Goal: Task Accomplishment & Management: Complete application form

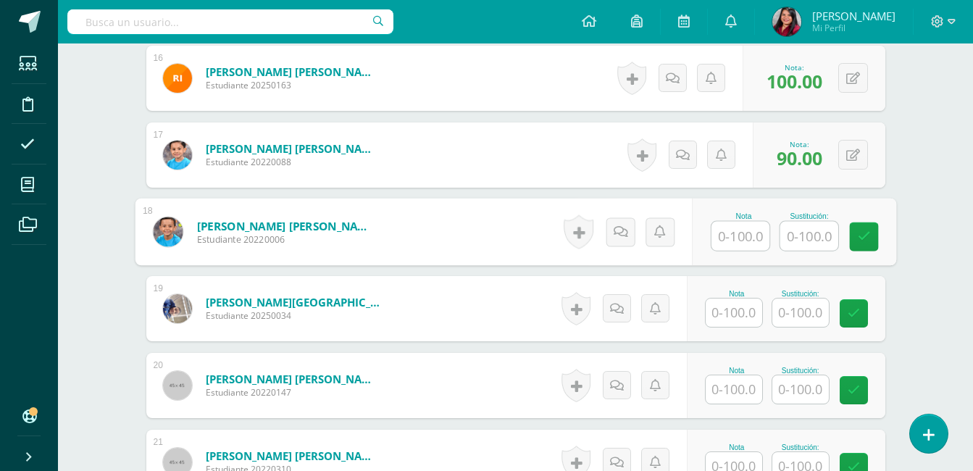
click at [748, 312] on input "text" at bounding box center [734, 313] width 57 height 28
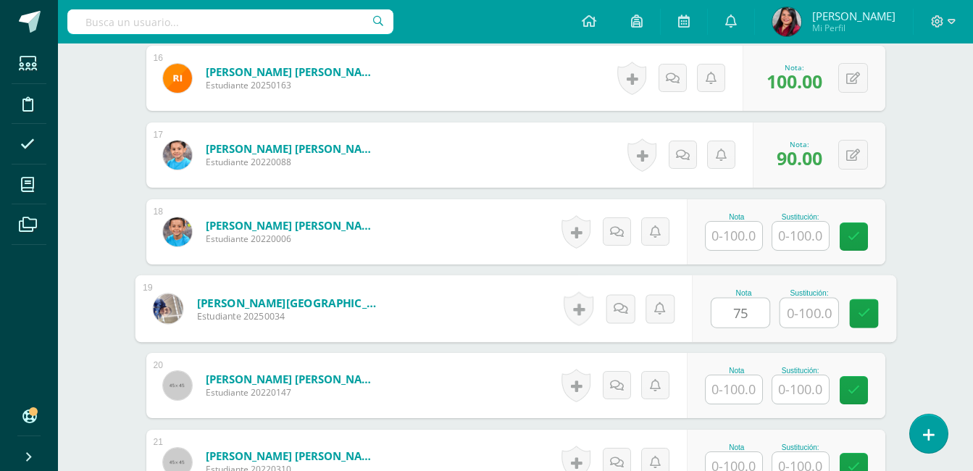
type input "75"
click at [816, 312] on input "text" at bounding box center [809, 313] width 58 height 29
type input "100"
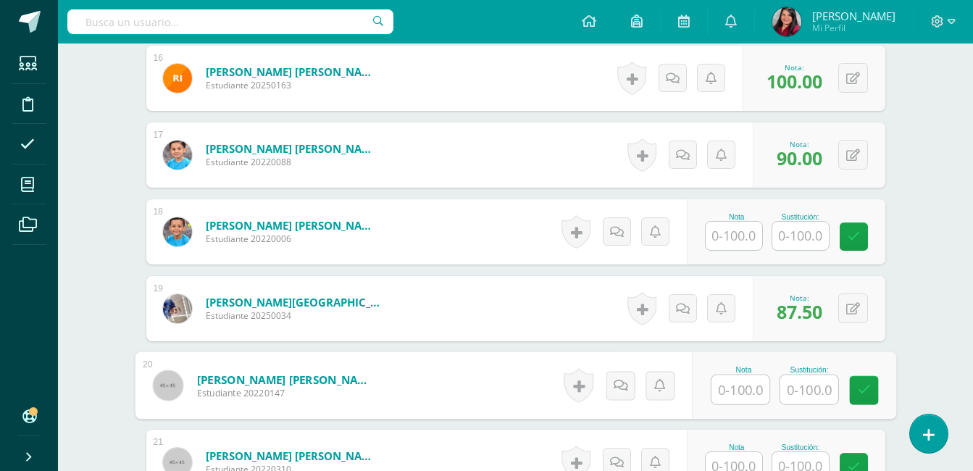
click at [749, 386] on input "text" at bounding box center [741, 389] width 58 height 29
type input "60"
click at [803, 392] on input "text" at bounding box center [809, 389] width 58 height 29
click at [737, 468] on input "text" at bounding box center [734, 466] width 57 height 28
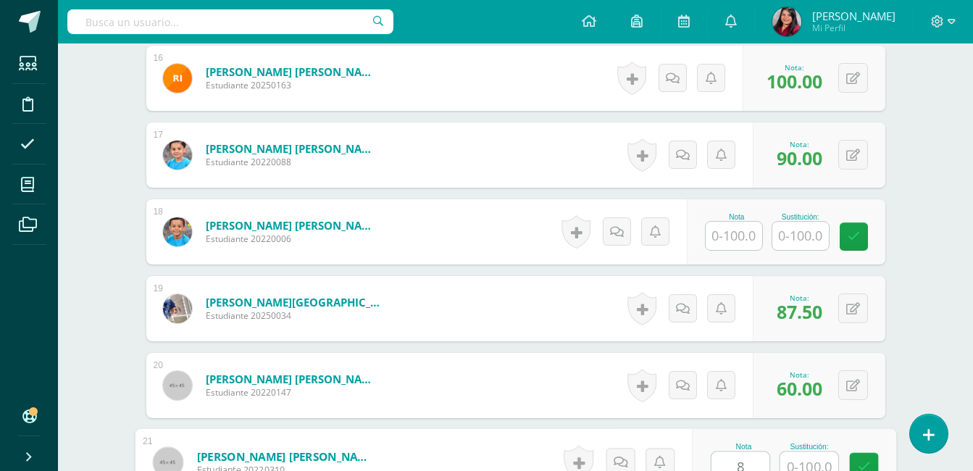
scroll to position [1673, 0]
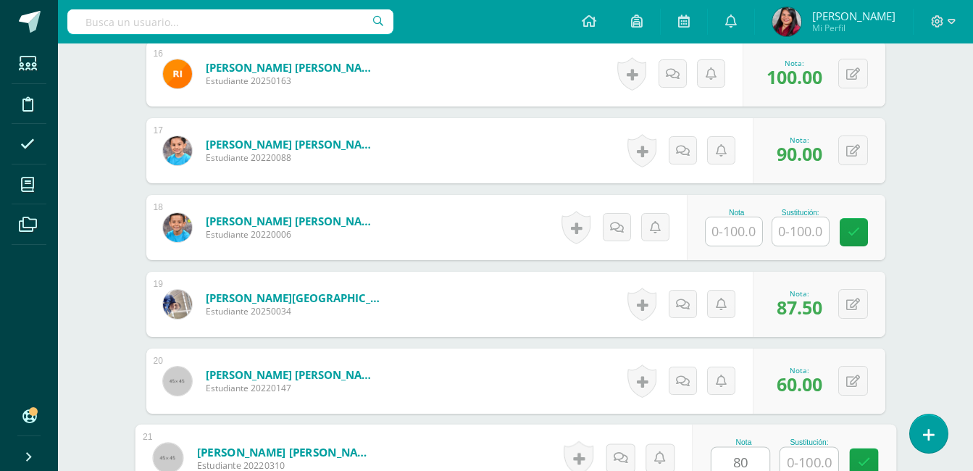
type input "80"
click at [783, 468] on input "text" at bounding box center [809, 462] width 58 height 29
type input "100"
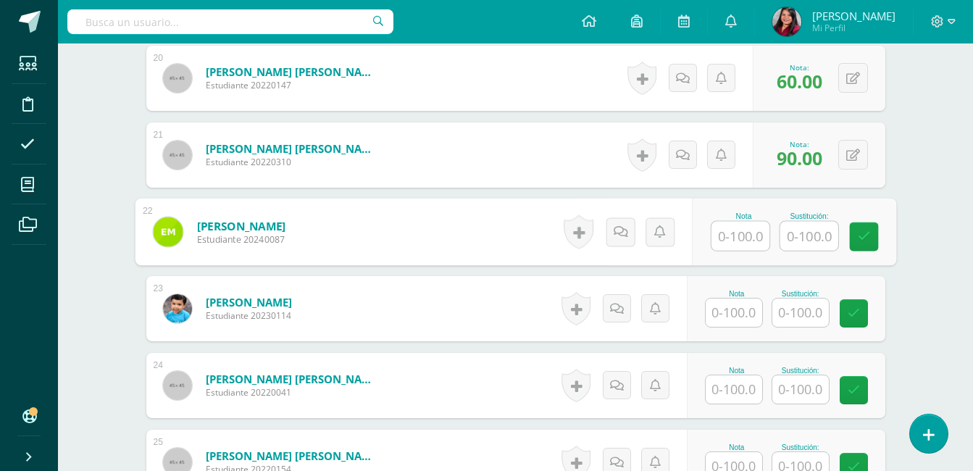
click at [740, 229] on input "text" at bounding box center [741, 236] width 58 height 29
type input "95"
click at [794, 228] on input "text" at bounding box center [809, 236] width 58 height 29
click at [742, 302] on input "text" at bounding box center [734, 313] width 57 height 28
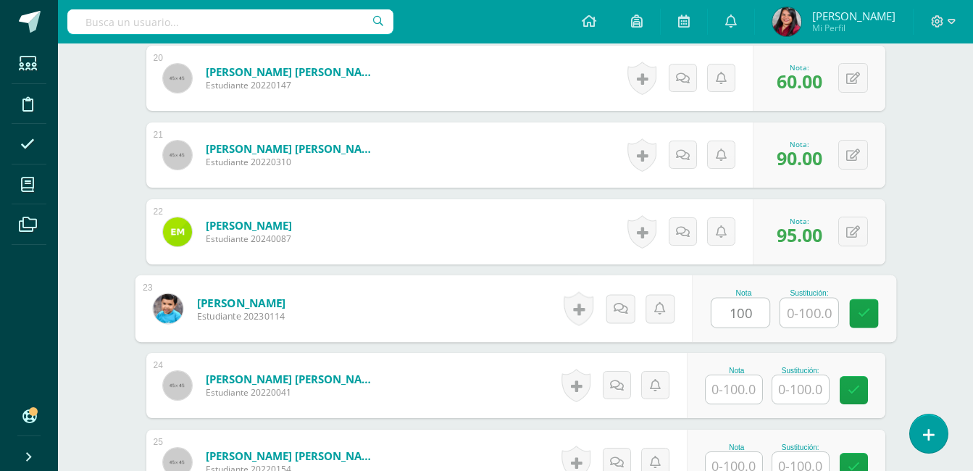
type input "100"
click at [736, 391] on input "text" at bounding box center [734, 389] width 57 height 28
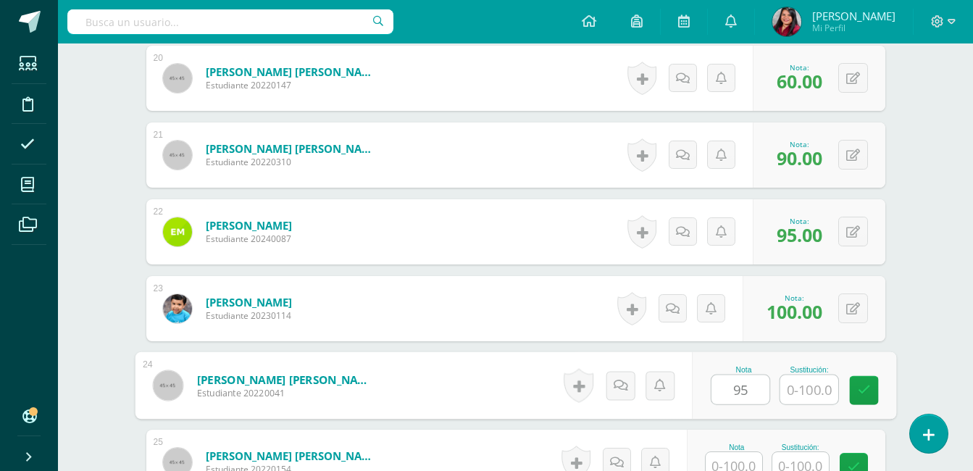
type input "95"
click at [825, 385] on input "text" at bounding box center [809, 389] width 58 height 29
type input "100"
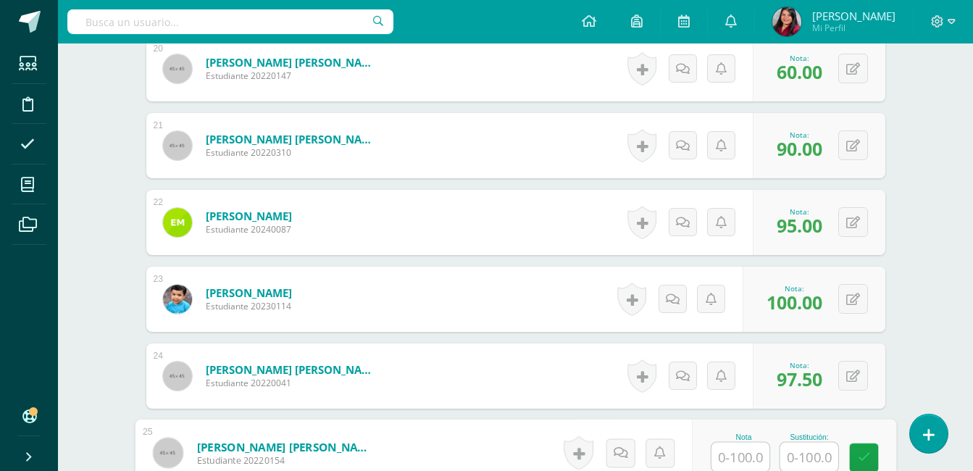
click at [746, 461] on input "text" at bounding box center [741, 457] width 58 height 29
type input "90"
click at [807, 467] on input "text" at bounding box center [809, 457] width 58 height 29
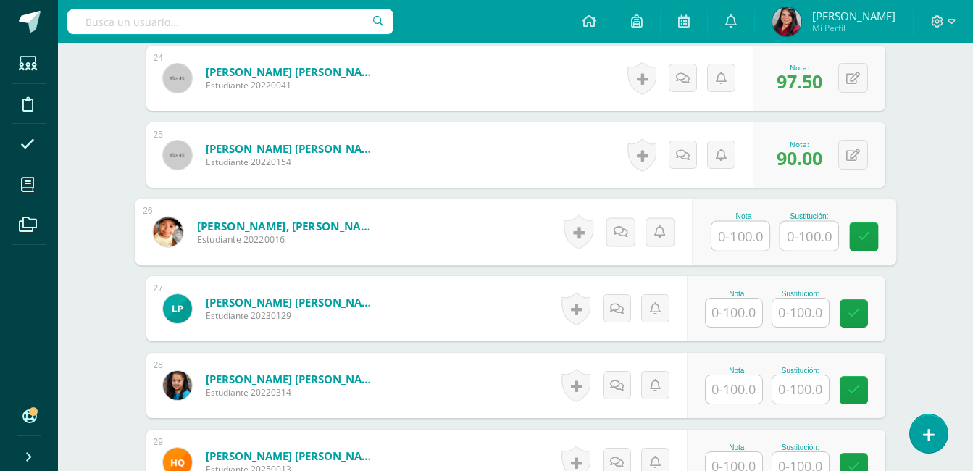
click at [745, 245] on input "text" at bounding box center [741, 236] width 58 height 29
type input "100"
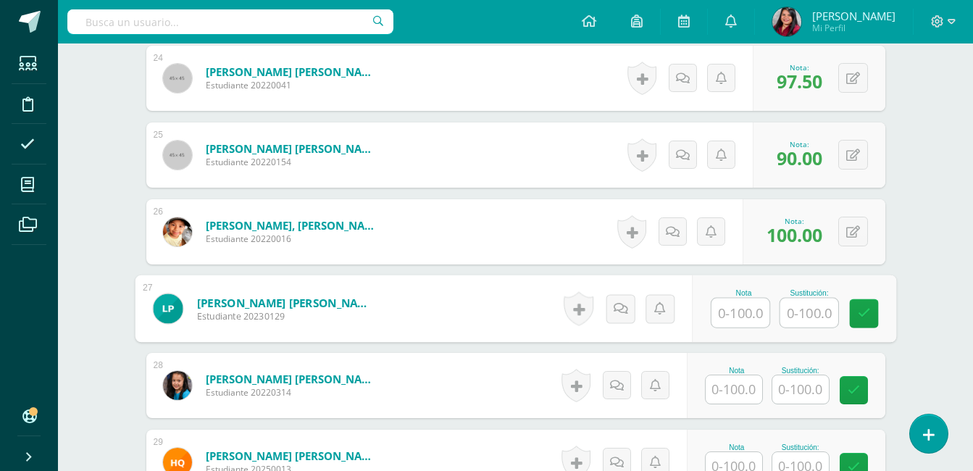
click at [736, 302] on input "text" at bounding box center [741, 313] width 58 height 29
type input "80"
click at [807, 318] on input "text" at bounding box center [809, 313] width 58 height 29
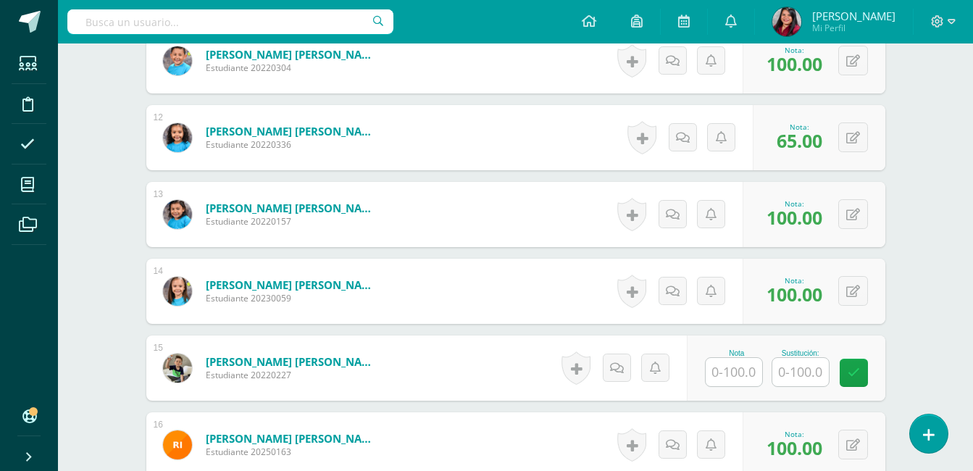
scroll to position [1298, 0]
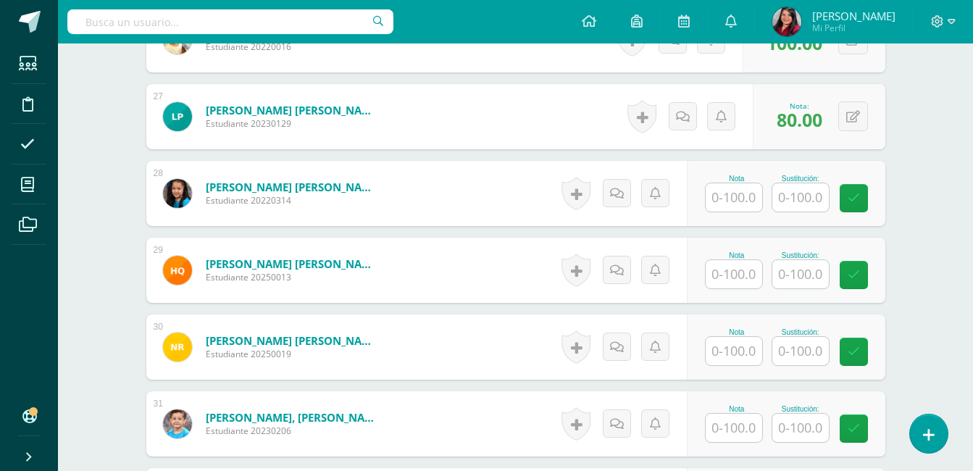
scroll to position [2515, 0]
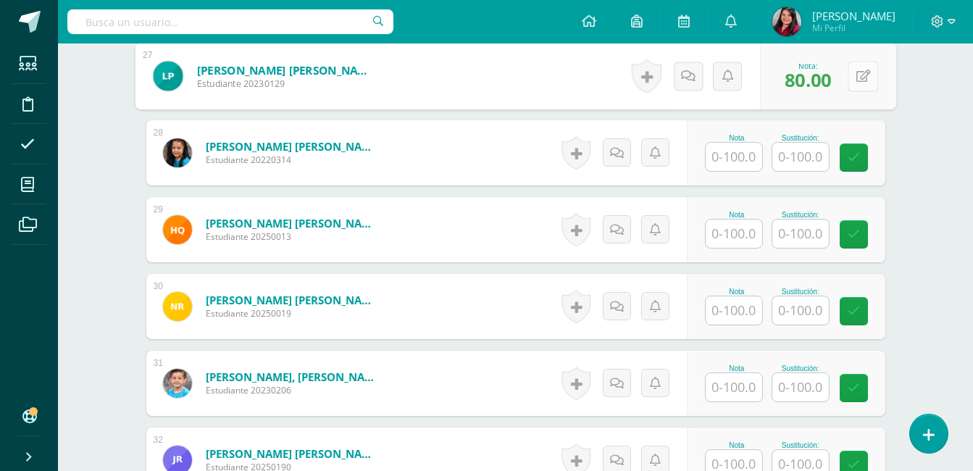
click at [851, 79] on button at bounding box center [863, 76] width 30 height 30
click at [775, 74] on input "text" at bounding box center [770, 80] width 58 height 29
type input "100"
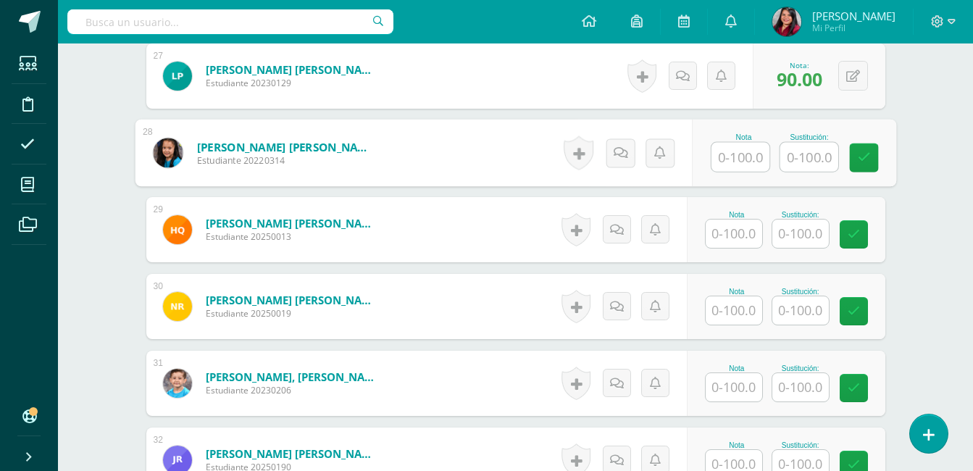
click at [734, 149] on input "text" at bounding box center [741, 157] width 58 height 29
type input "100"
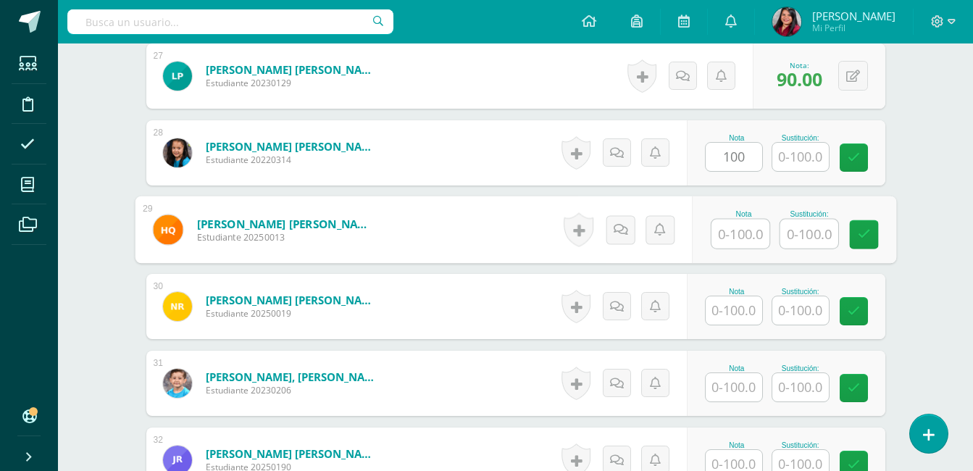
click at [728, 244] on input "text" at bounding box center [741, 234] width 58 height 29
type input "100"
click at [719, 311] on input "text" at bounding box center [734, 310] width 57 height 28
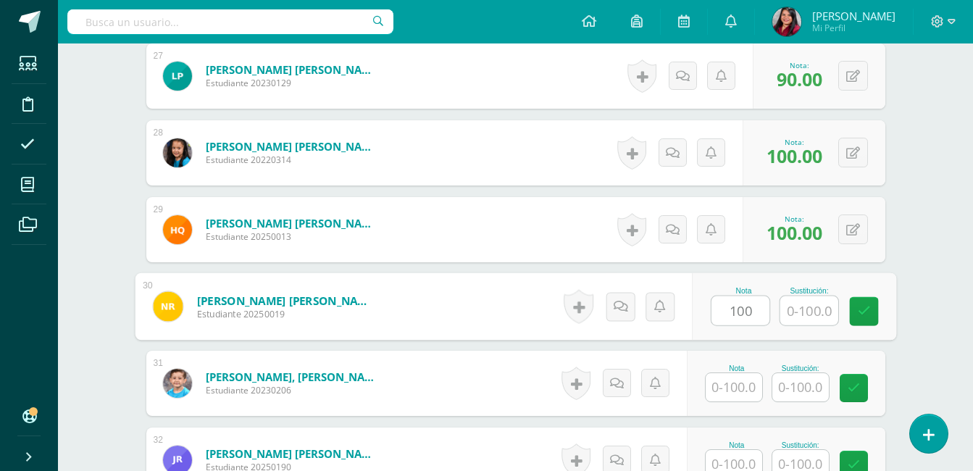
type input "100"
click at [730, 385] on input "text" at bounding box center [734, 387] width 57 height 28
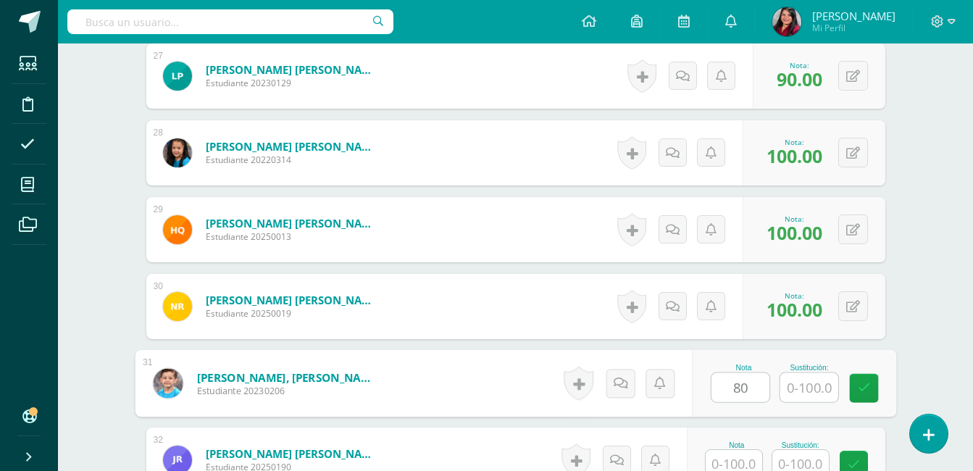
type input "80"
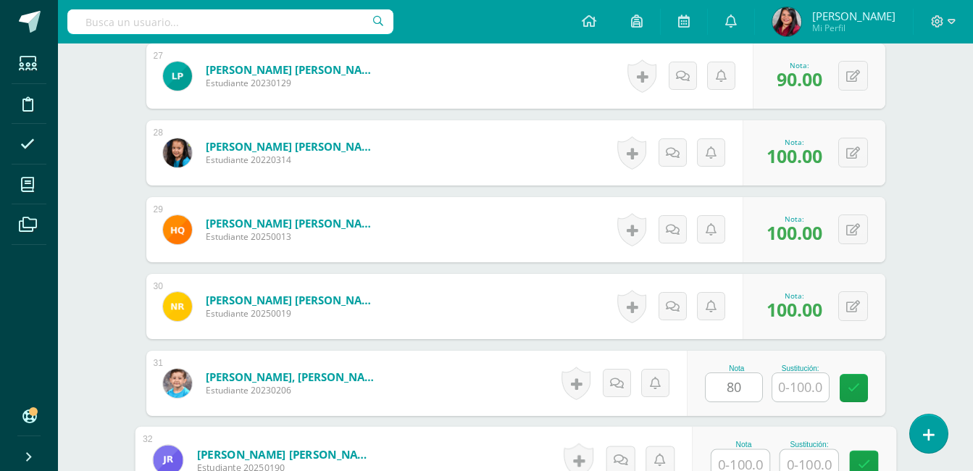
click at [736, 458] on input "text" at bounding box center [741, 464] width 58 height 29
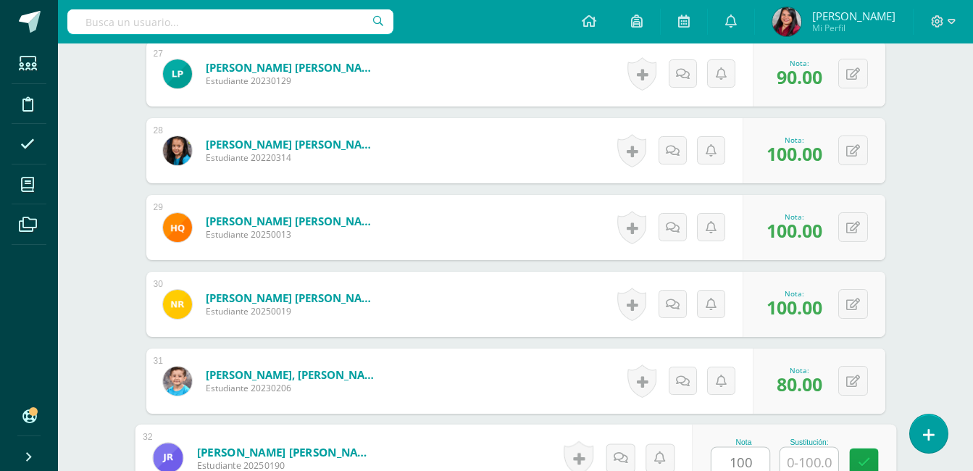
type input "100"
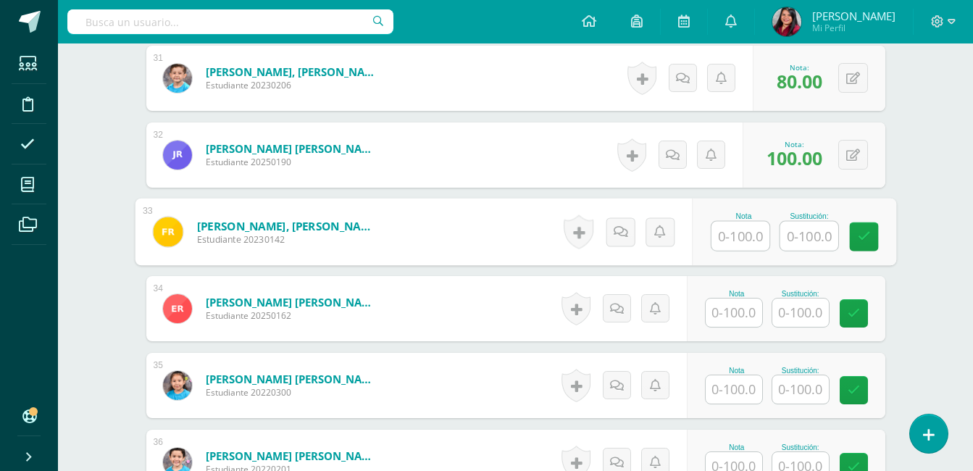
click at [741, 229] on input "text" at bounding box center [741, 236] width 58 height 29
type input "95"
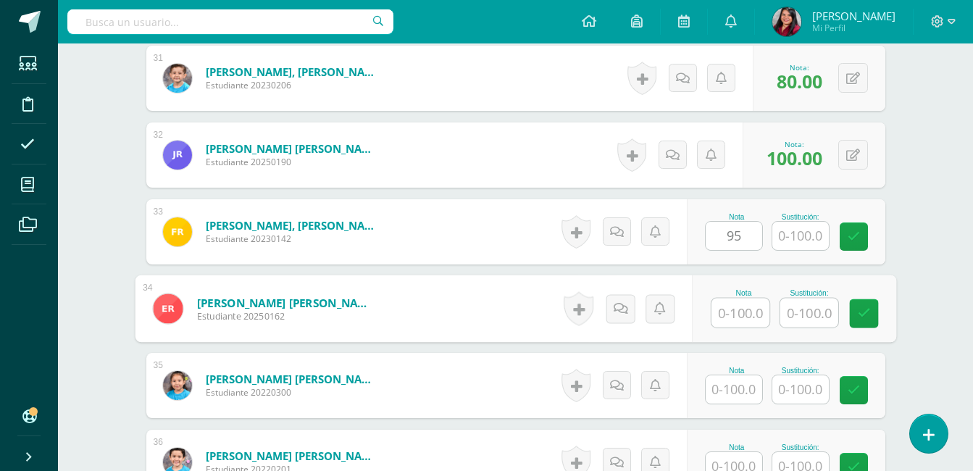
click at [754, 314] on input "text" at bounding box center [741, 313] width 58 height 29
type input "80"
click at [813, 312] on input "text" at bounding box center [809, 313] width 58 height 29
type input "100"
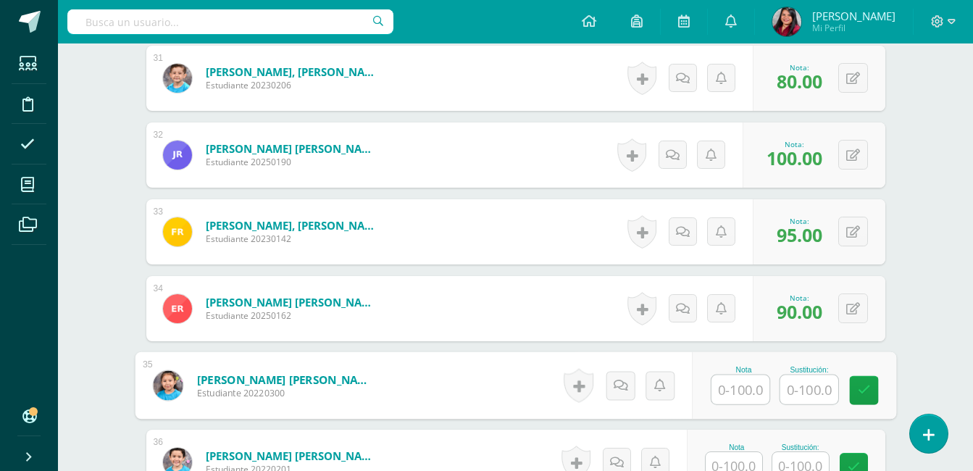
click at [757, 390] on input "text" at bounding box center [741, 389] width 58 height 29
type input "100"
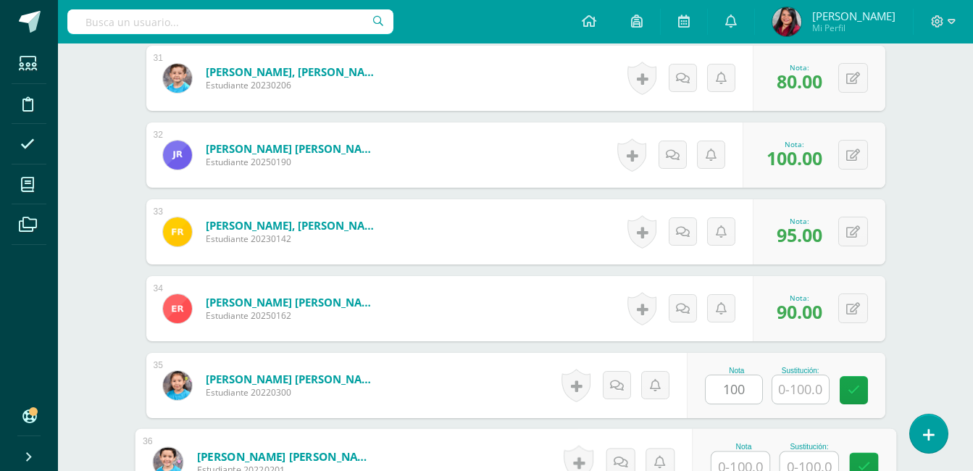
click at [744, 457] on input "text" at bounding box center [741, 466] width 58 height 29
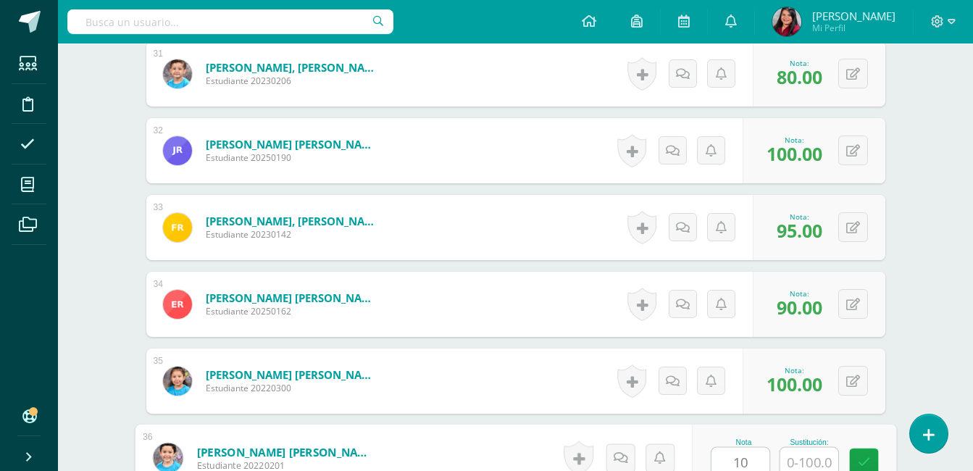
type input "100"
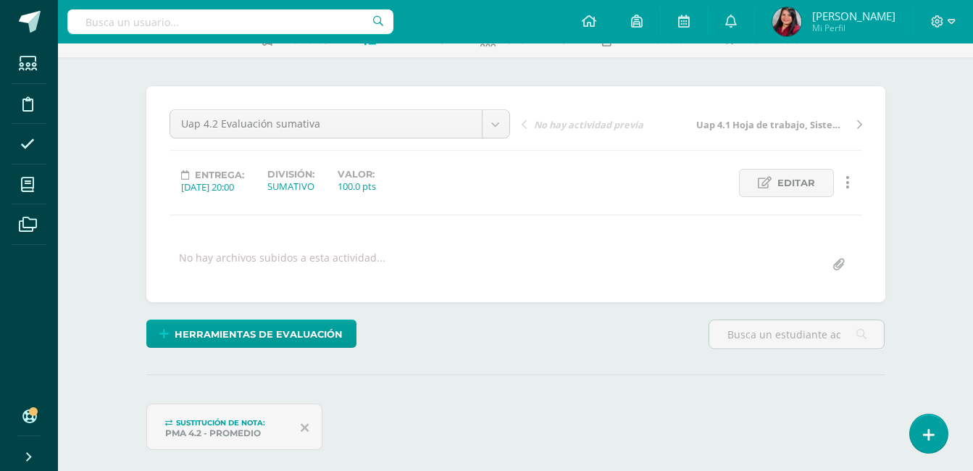
scroll to position [0, 0]
